Goal: Information Seeking & Learning: Learn about a topic

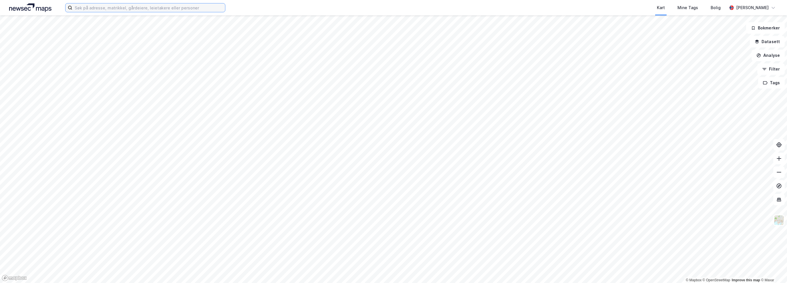
click at [157, 8] on input at bounding box center [148, 7] width 153 height 9
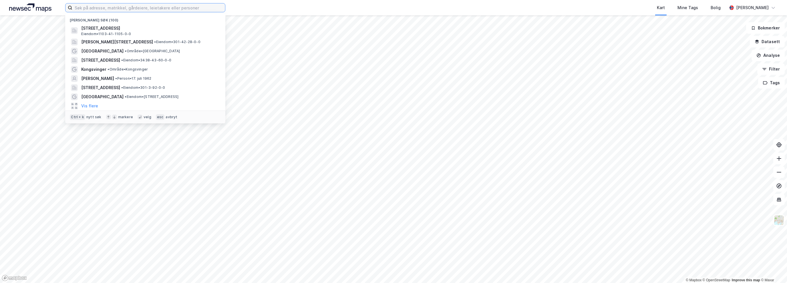
paste input "[PERSON_NAME][STREET_ADDRESS]"
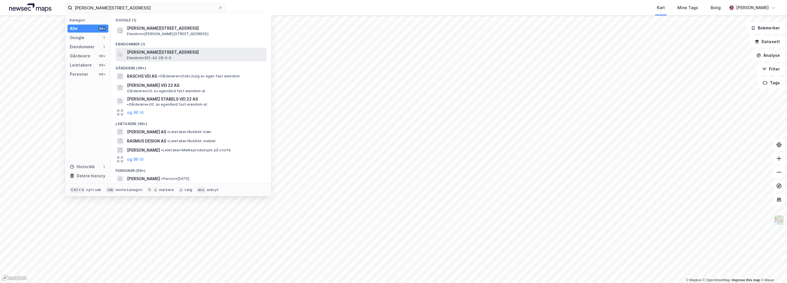
click at [159, 54] on span "[PERSON_NAME][STREET_ADDRESS]" at bounding box center [195, 52] width 137 height 7
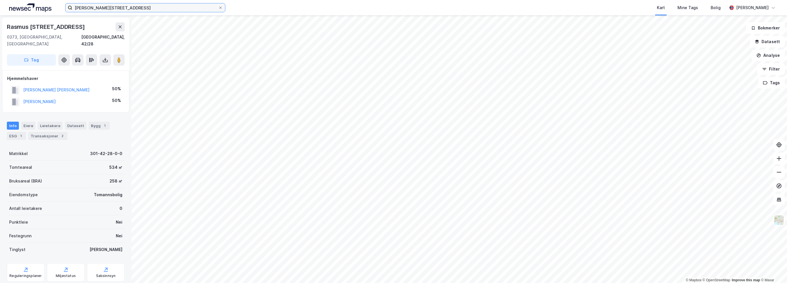
click at [122, 7] on input "[PERSON_NAME][STREET_ADDRESS]" at bounding box center [145, 7] width 146 height 9
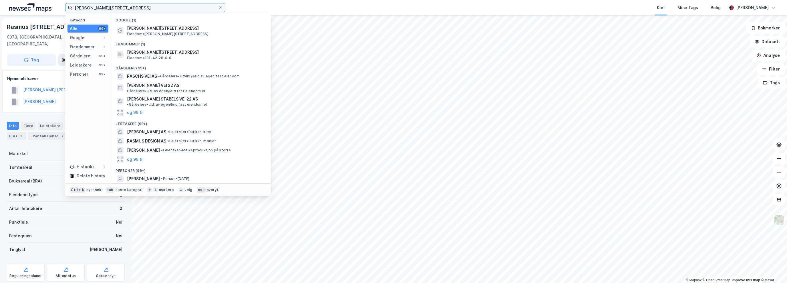
click at [122, 7] on input "[PERSON_NAME][STREET_ADDRESS]" at bounding box center [145, 7] width 146 height 9
paste input "Erling [STREET_ADDRESS]"
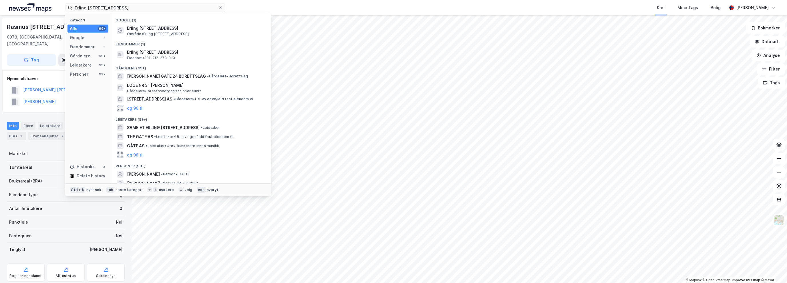
click at [33, 75] on div "Hjemmelshaver" at bounding box center [65, 78] width 117 height 7
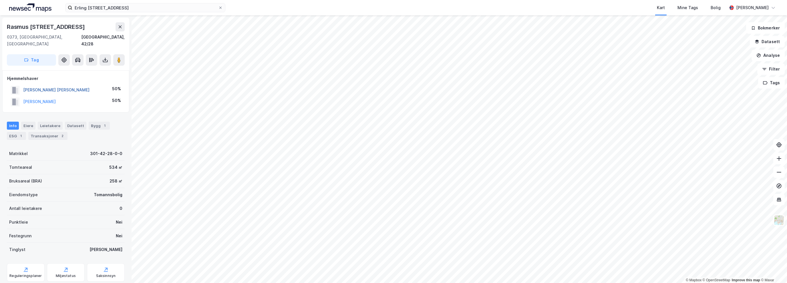
click at [0, 0] on button "[PERSON_NAME] [PERSON_NAME]" at bounding box center [0, 0] width 0 height 0
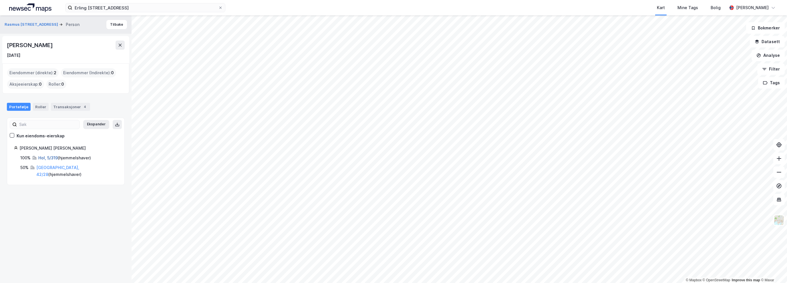
click at [48, 160] on link "Hol, 5/319" at bounding box center [47, 158] width 19 height 5
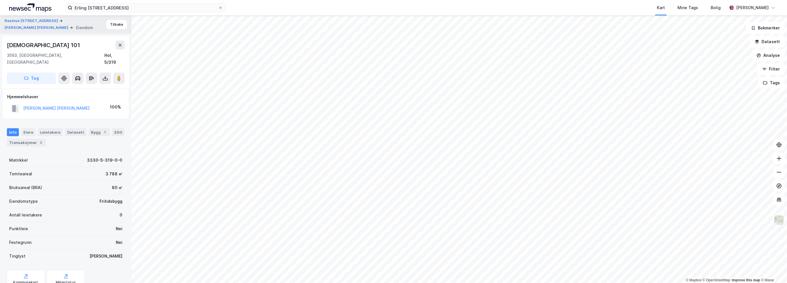
click at [35, 44] on div "[DEMOGRAPHIC_DATA] 101" at bounding box center [44, 45] width 74 height 9
copy div "[DEMOGRAPHIC_DATA] 101"
click at [0, 0] on button "[PERSON_NAME] [PERSON_NAME]" at bounding box center [0, 0] width 0 height 0
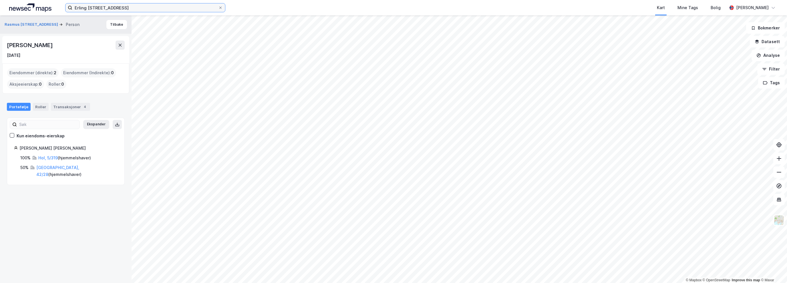
click at [140, 10] on input "Erling [STREET_ADDRESS]" at bounding box center [145, 7] width 146 height 9
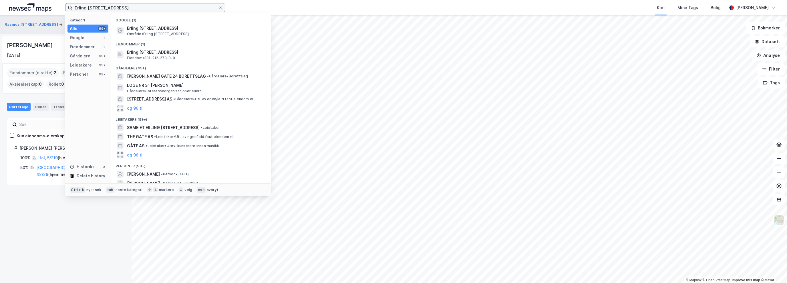
click at [140, 10] on input "Erling [STREET_ADDRESS]" at bounding box center [145, 7] width 146 height 9
paste input "[DEMOGRAPHIC_DATA] 101"
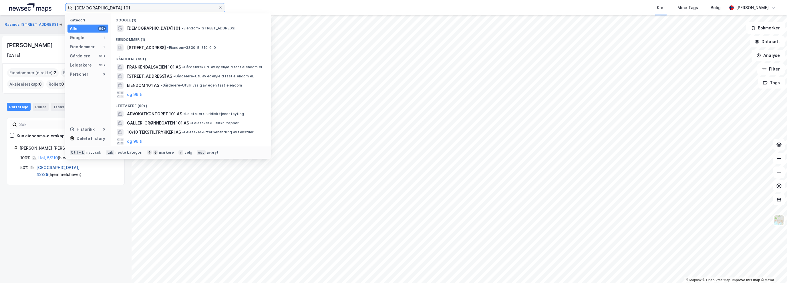
type input "[DEMOGRAPHIC_DATA] 101"
click at [49, 169] on link "[GEOGRAPHIC_DATA], 42/28" at bounding box center [57, 171] width 43 height 12
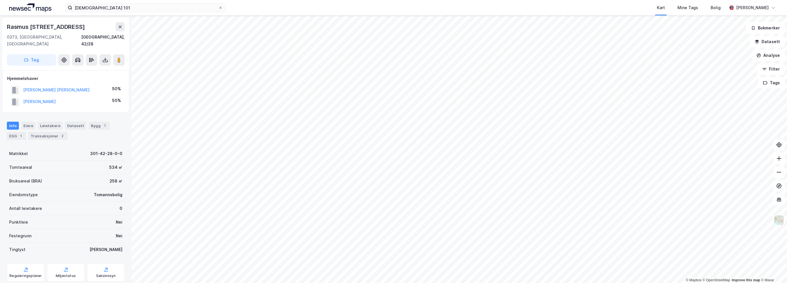
click at [58, 29] on div "Rasmus [STREET_ADDRESS]" at bounding box center [46, 26] width 79 height 9
copy div "Rasmus [STREET_ADDRESS]"
click at [45, 132] on div "Transaksjoner 2" at bounding box center [47, 136] width 39 height 8
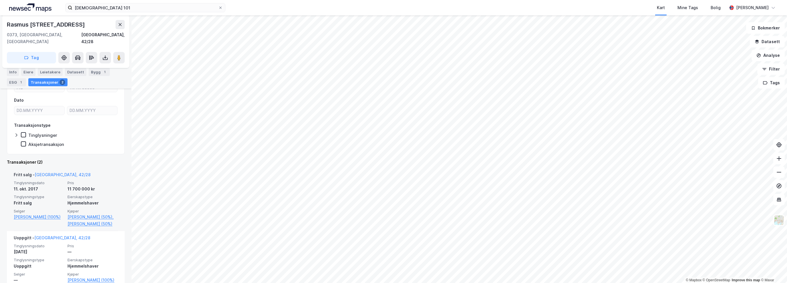
scroll to position [103, 0]
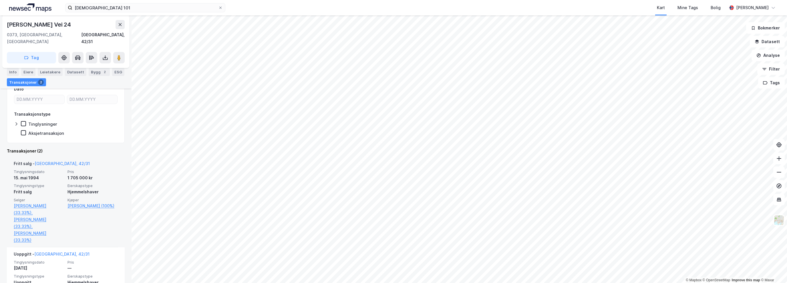
scroll to position [86, 0]
